Goal: Information Seeking & Learning: Learn about a topic

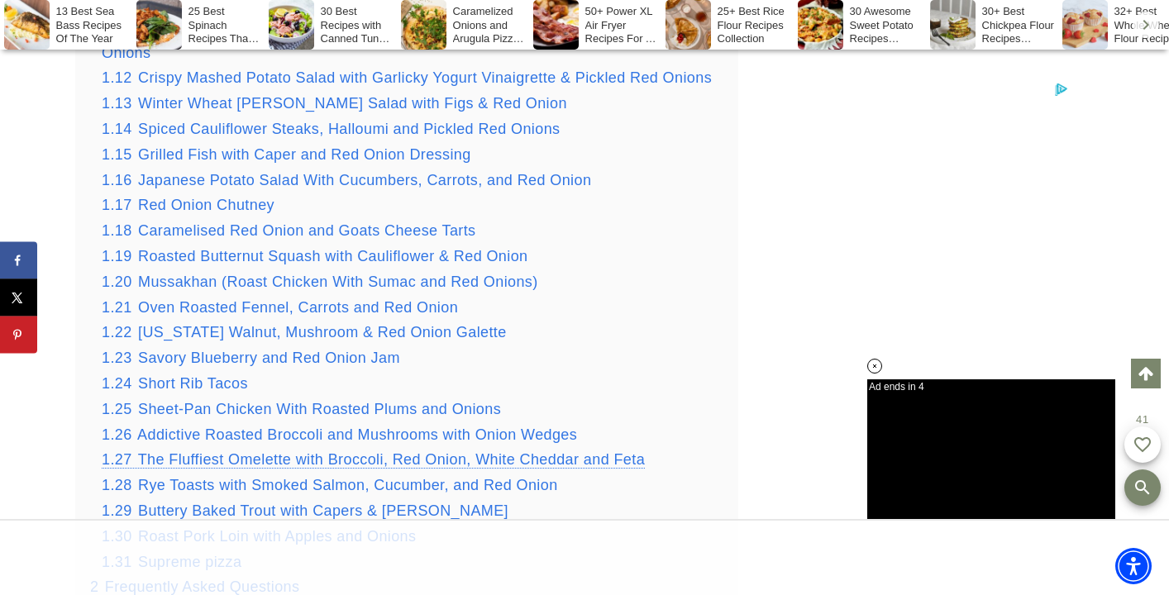
click at [223, 451] on span "The Fluffiest Omelette with Broccoli, Red Onion, White Cheddar and Feta" at bounding box center [391, 459] width 507 height 17
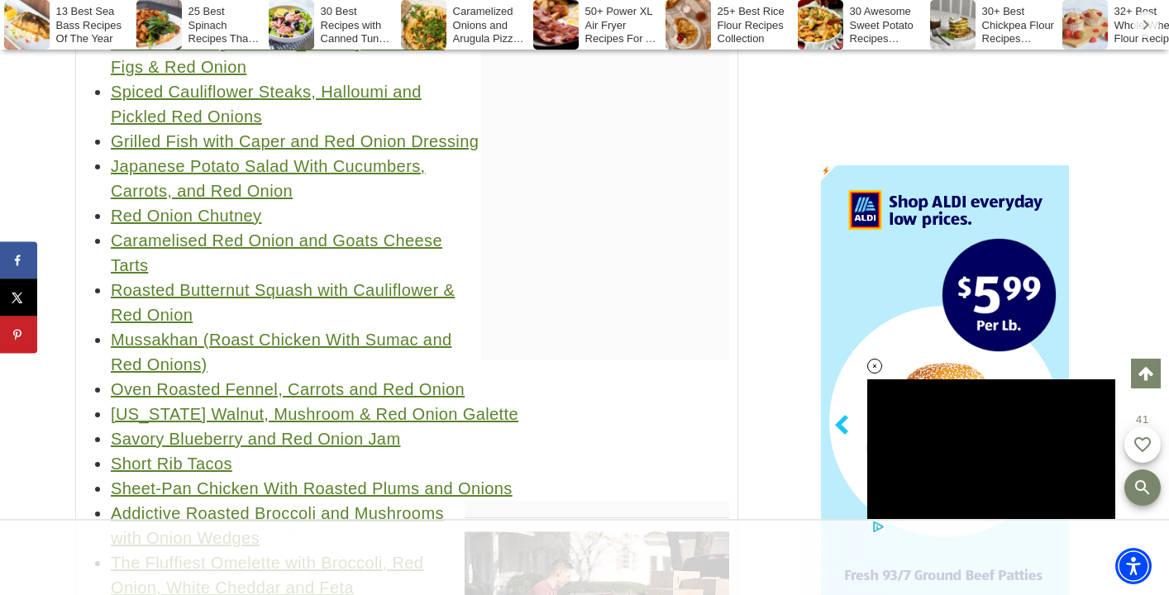
click at [288, 554] on link "The Fluffiest Omelette with Broccoli, Red Onion, White Cheddar and Feta" at bounding box center [267, 575] width 312 height 43
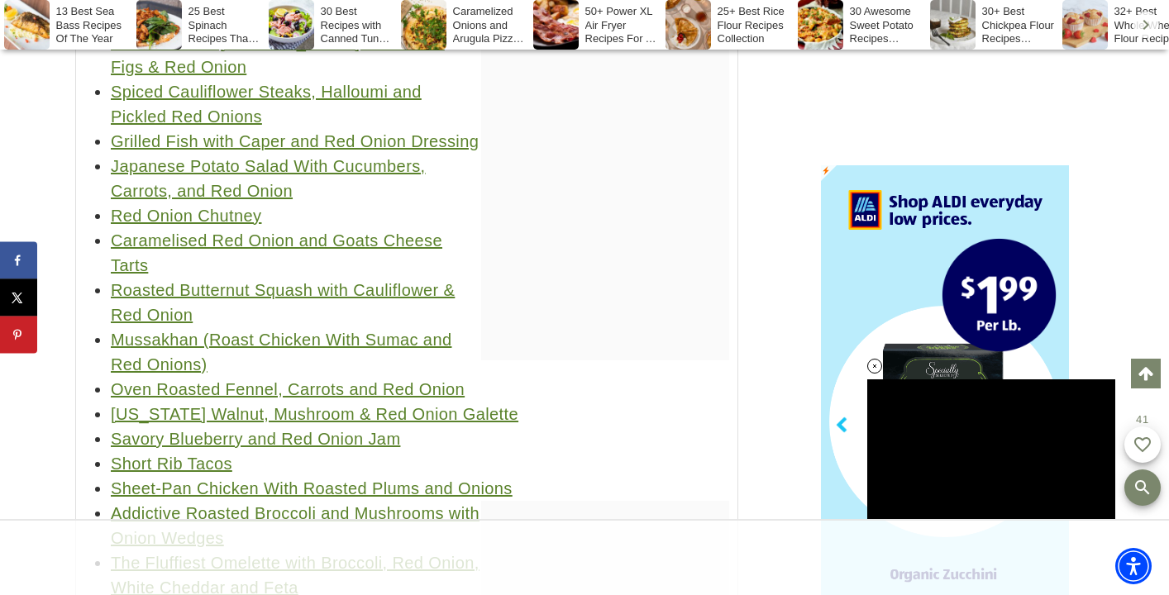
click at [195, 331] on link "Mussakhan (Roast Chicken With Sumac and Red Onions)" at bounding box center [281, 352] width 340 height 43
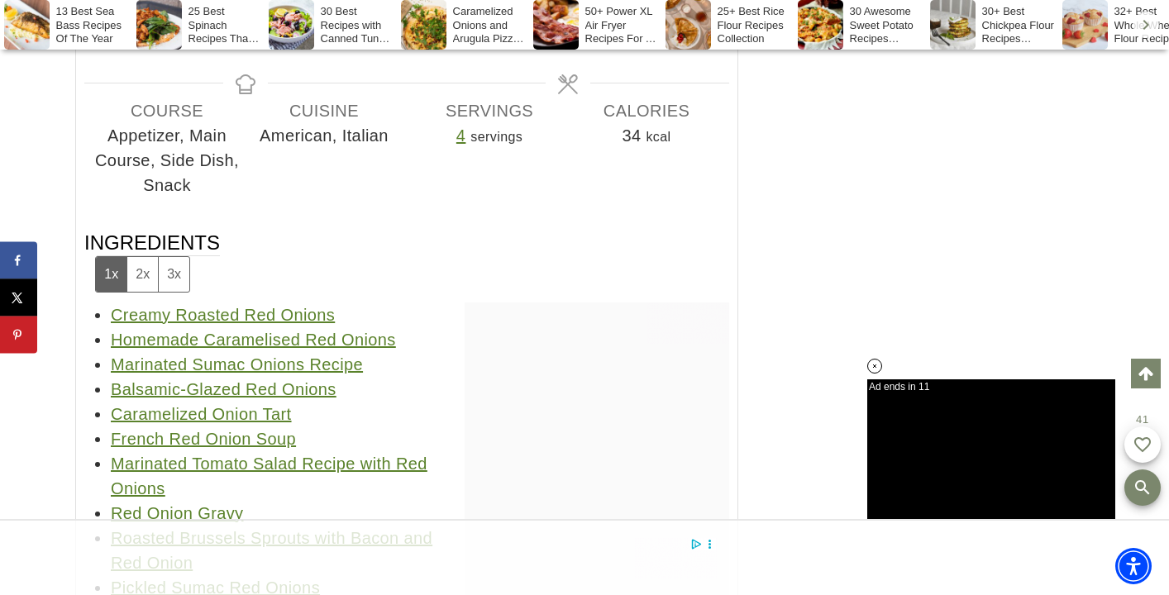
scroll to position [42854, 0]
click at [200, 357] on link "Marinated Sumac Onions Recipe" at bounding box center [237, 366] width 252 height 18
click at [266, 382] on link "Balsamic-Glazed Red Onions" at bounding box center [224, 391] width 226 height 18
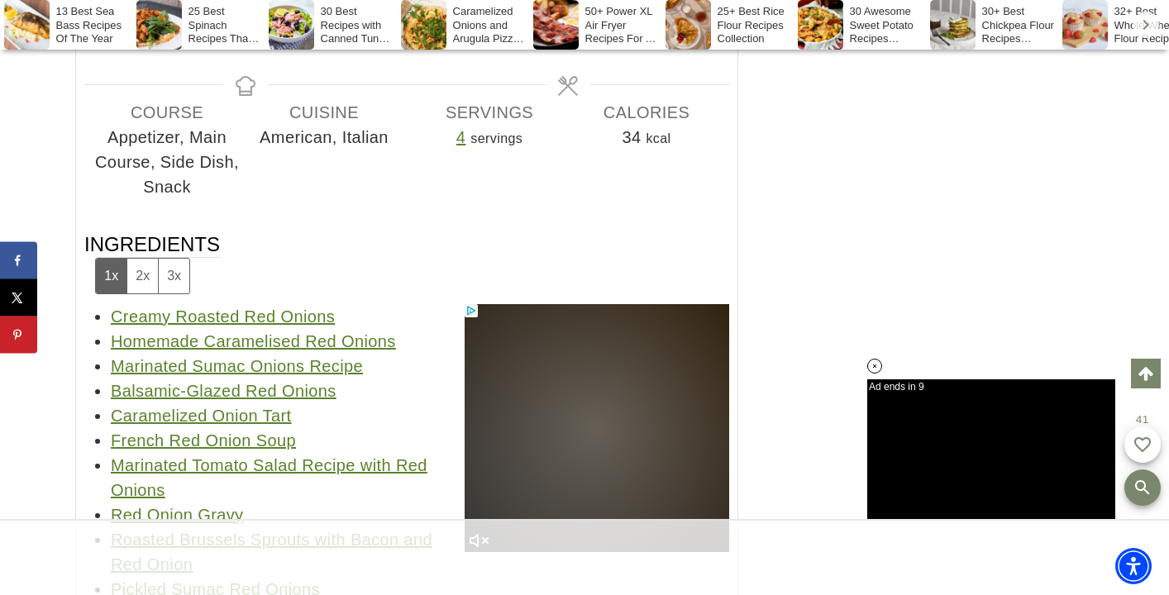
scroll to position [0, 0]
click at [236, 431] on link "French Red Onion Soup" at bounding box center [203, 440] width 185 height 18
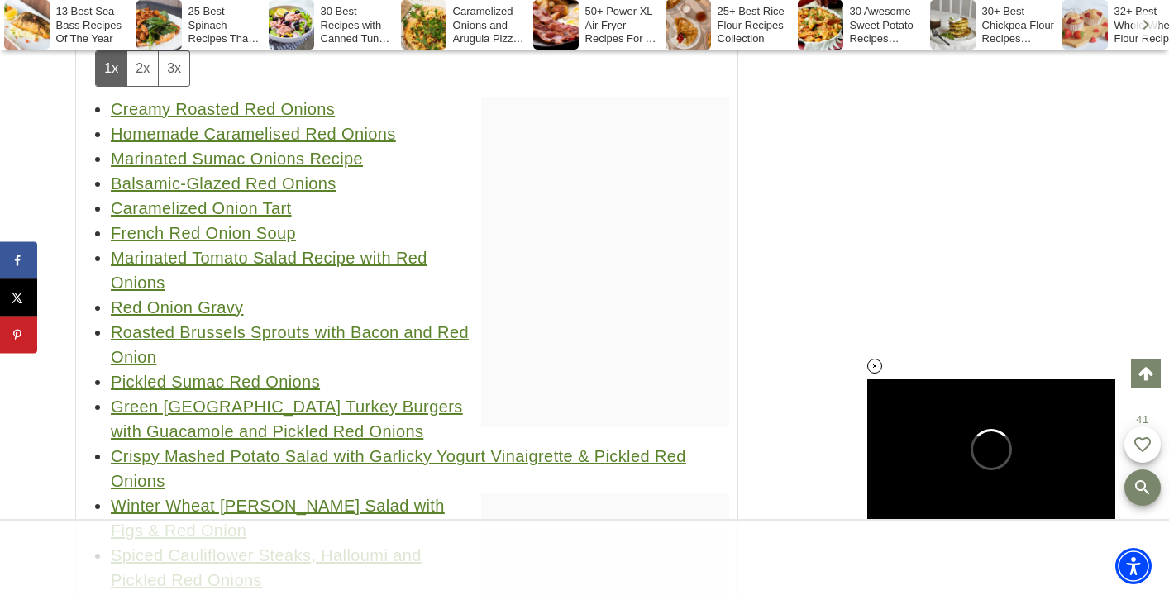
click at [257, 594] on link "Grilled Fish with Caper and Red Onion Dressing" at bounding box center [295, 605] width 368 height 18
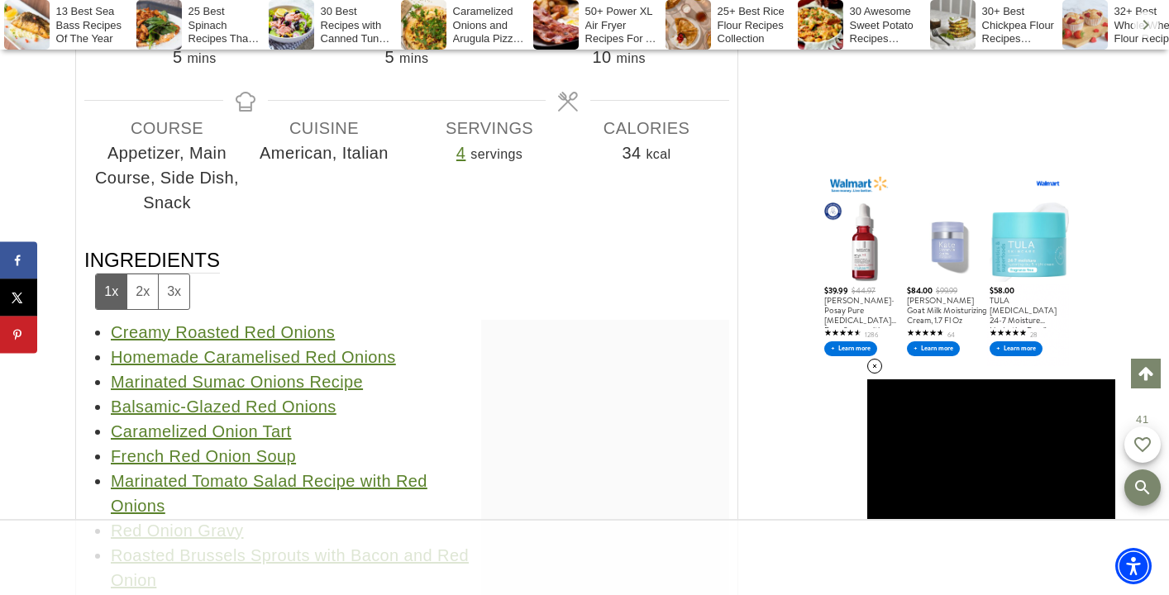
scroll to position [42838, 0]
click at [258, 324] on link "Creamy Roasted Red Onions" at bounding box center [223, 333] width 224 height 18
